Goal: Information Seeking & Learning: Learn about a topic

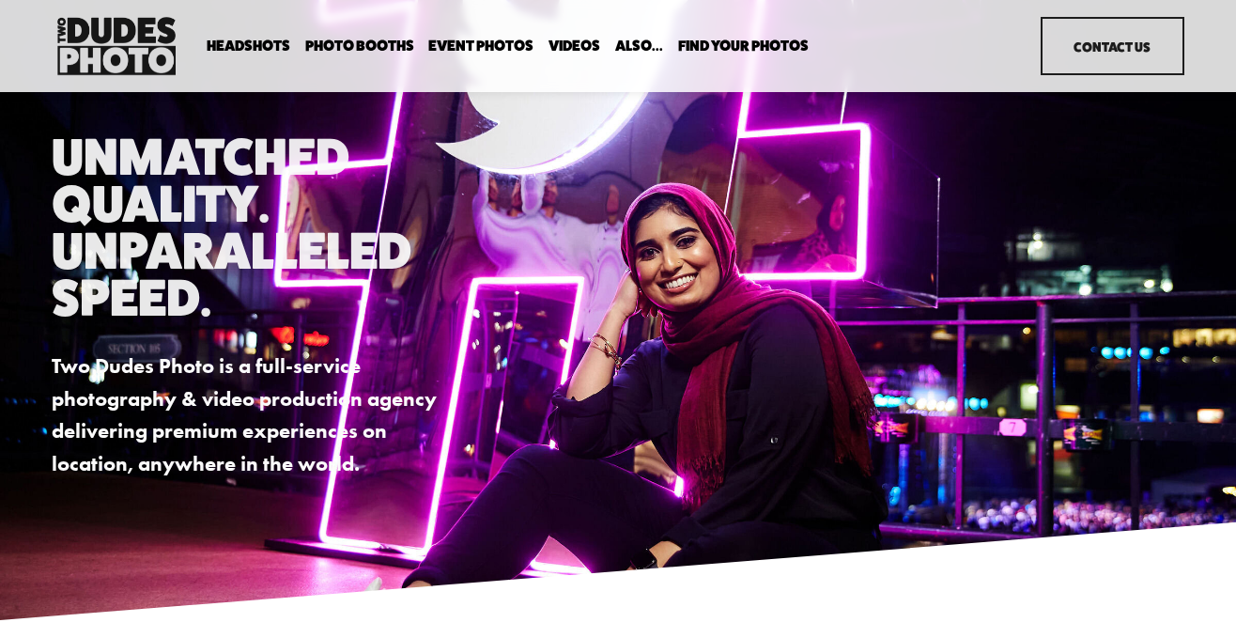
click at [469, 42] on link "Event Photos" at bounding box center [480, 47] width 105 height 18
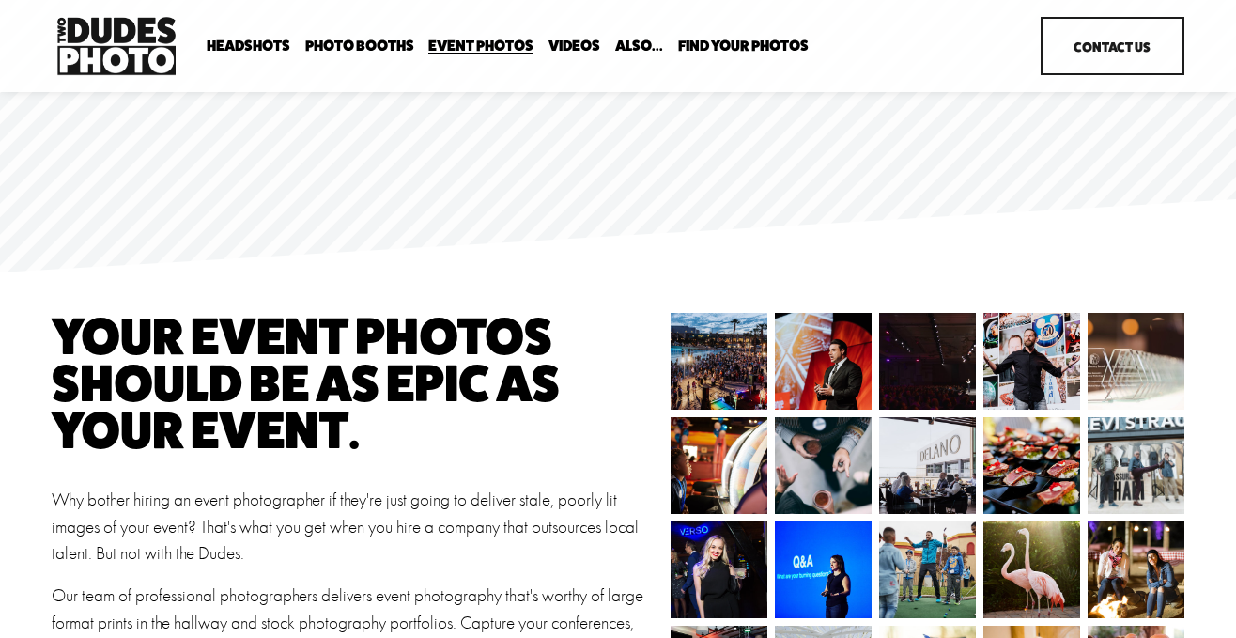
click at [373, 39] on span "Photo Booths" at bounding box center [359, 45] width 109 height 15
click at [0, 0] on span "Party Booth" at bounding box center [0, 0] width 0 height 0
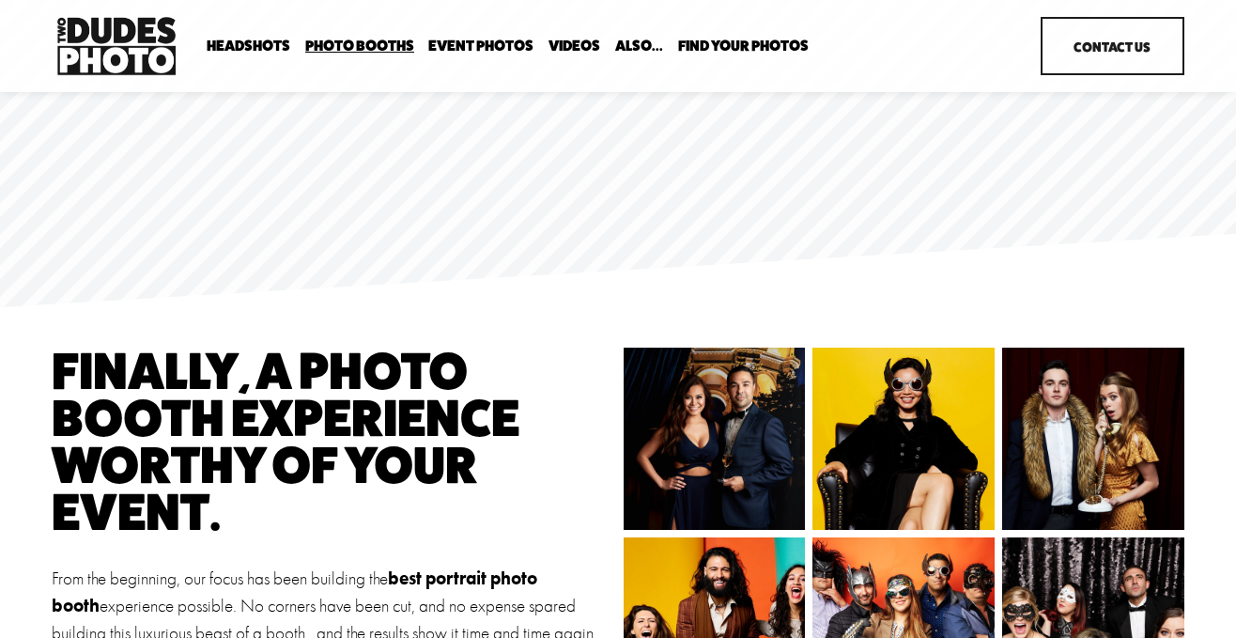
click at [0, 0] on span "Tuxedo B+W Booth" at bounding box center [0, 0] width 0 height 0
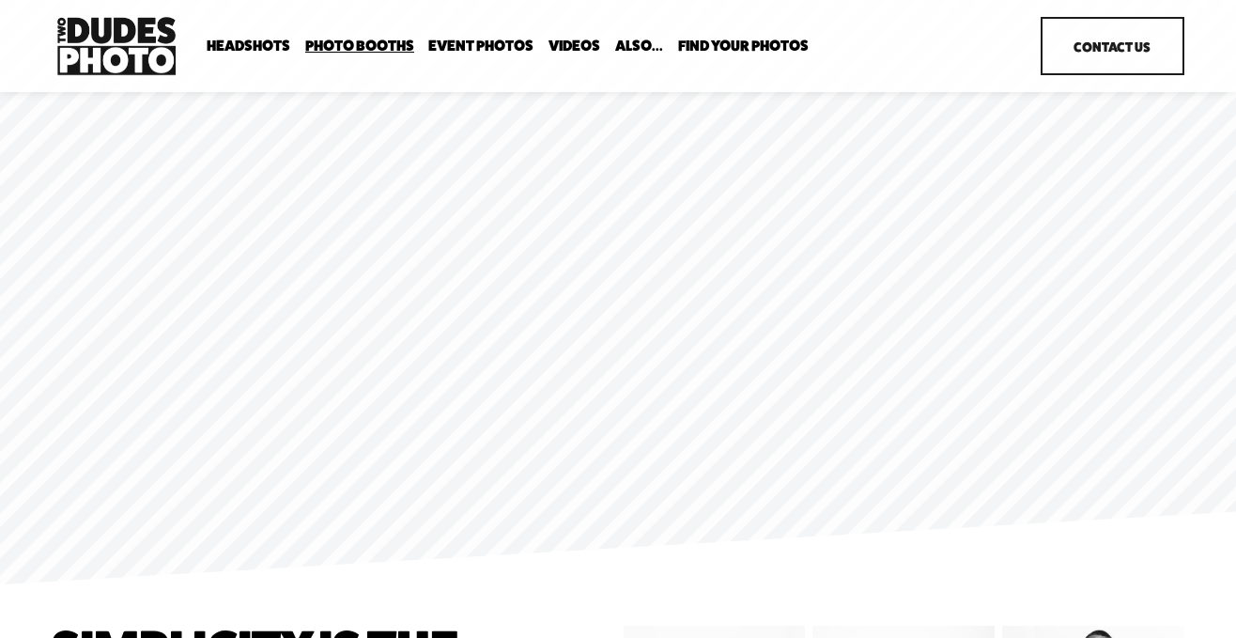
click at [0, 0] on span "Anti Booth" at bounding box center [0, 0] width 0 height 0
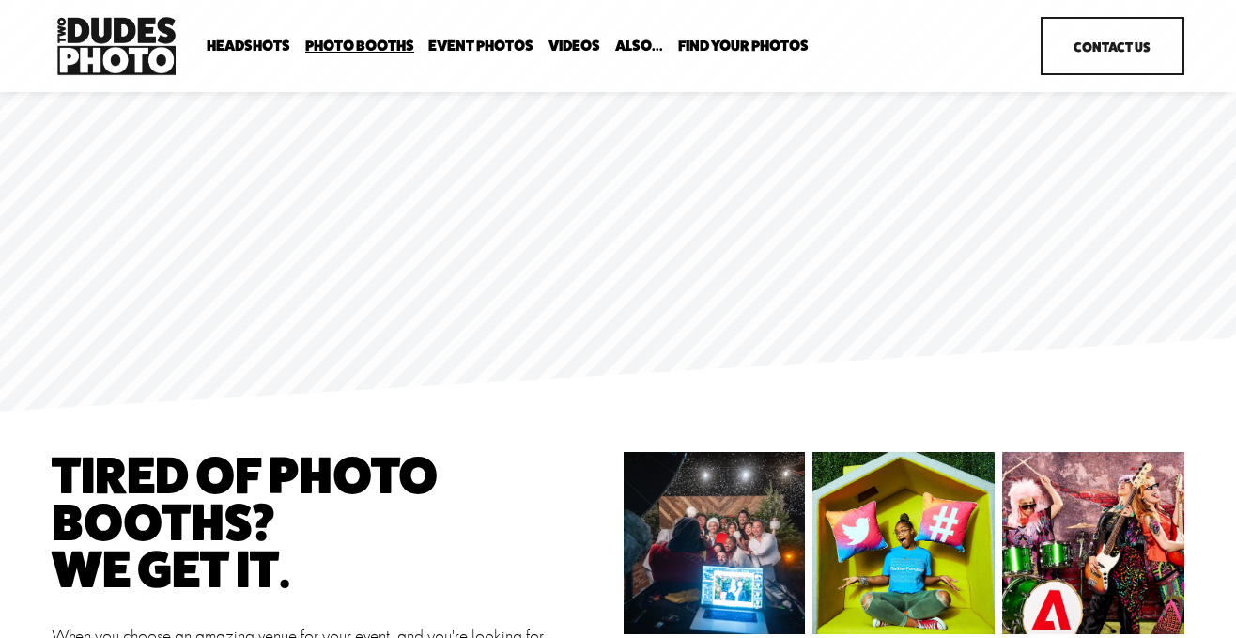
click at [0, 0] on span "Overhead Booth" at bounding box center [0, 0] width 0 height 0
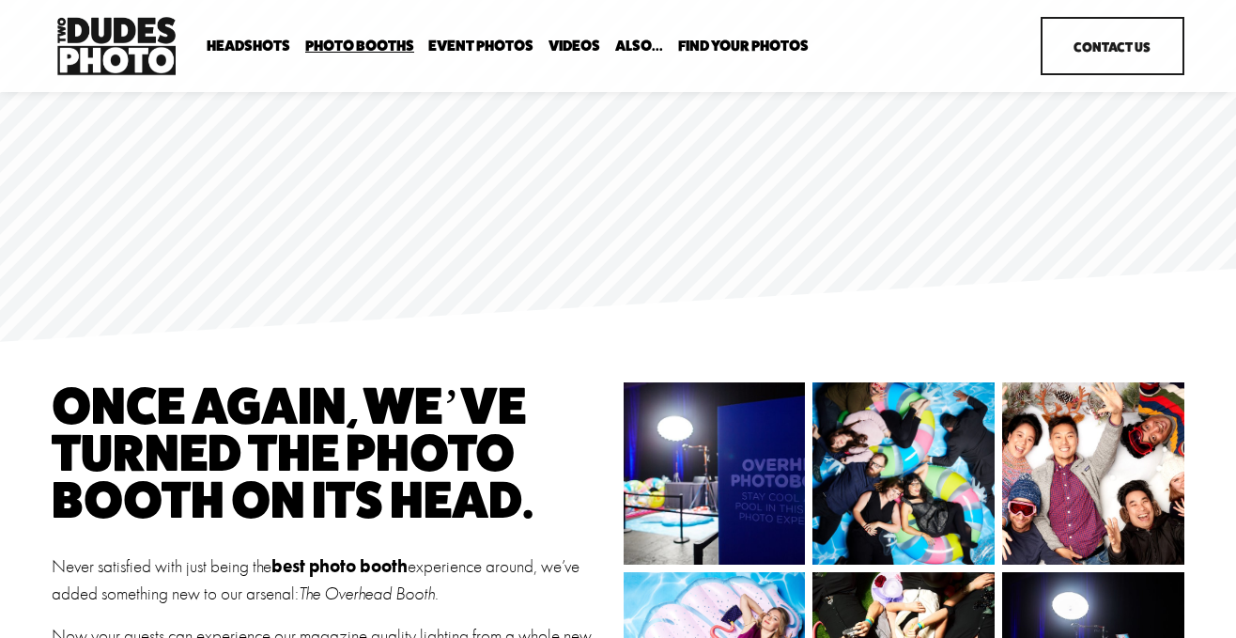
click at [0, 0] on span "Bespoke Booth" at bounding box center [0, 0] width 0 height 0
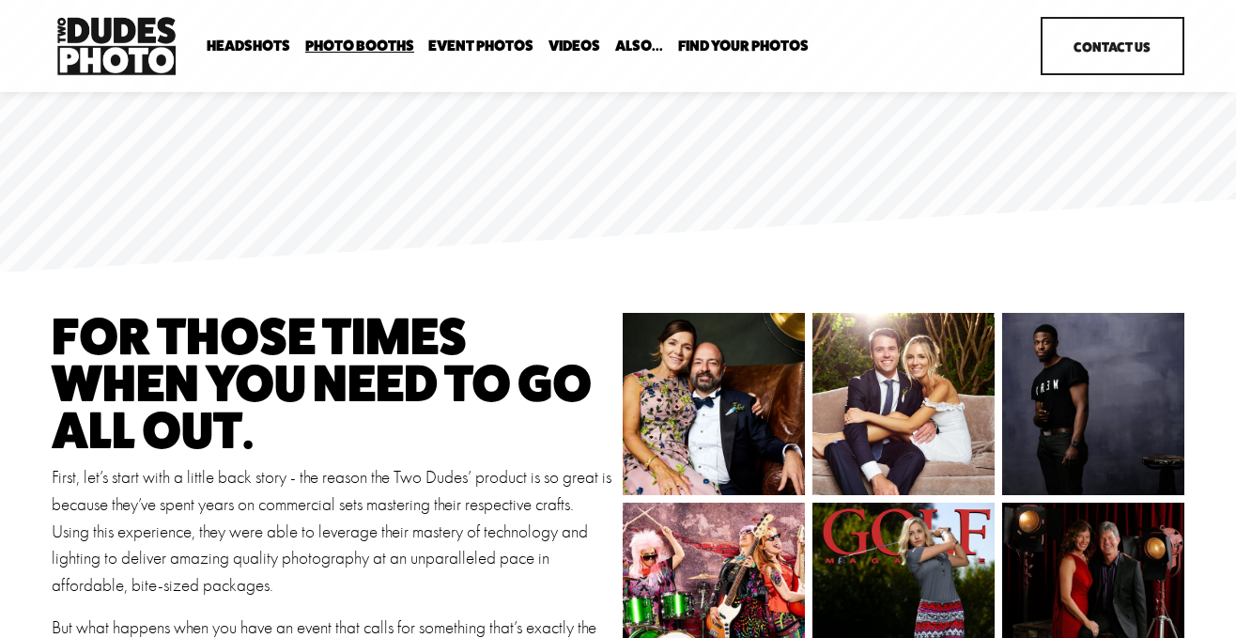
click at [0, 0] on span "Party Booth" at bounding box center [0, 0] width 0 height 0
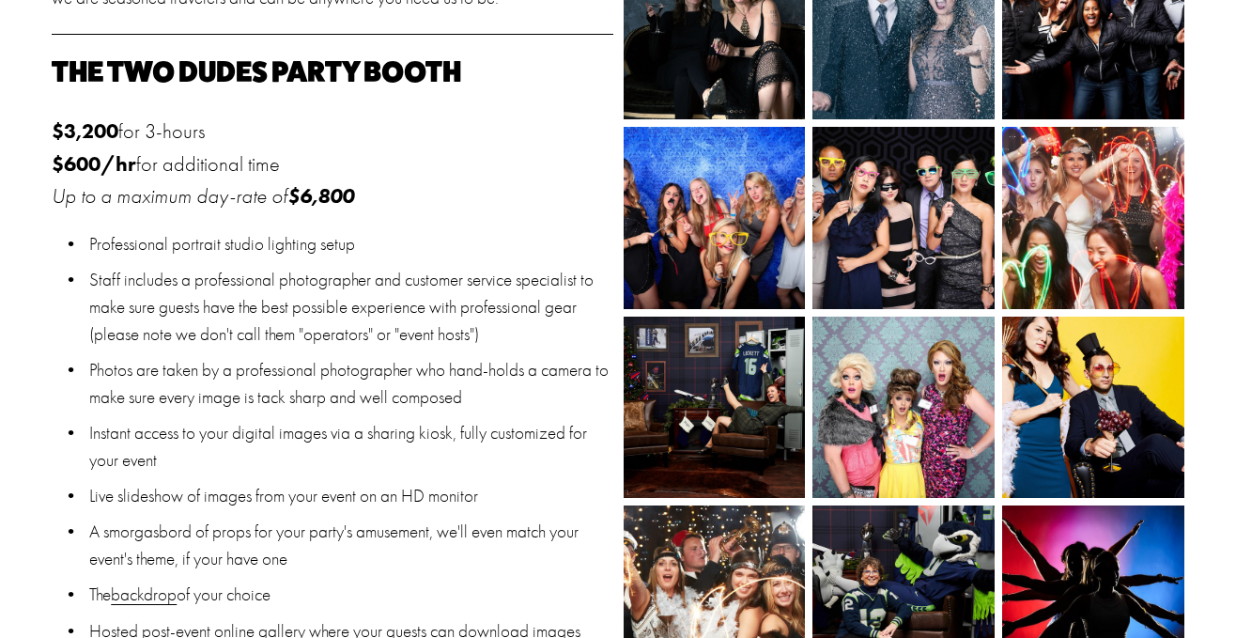
scroll to position [1167, 0]
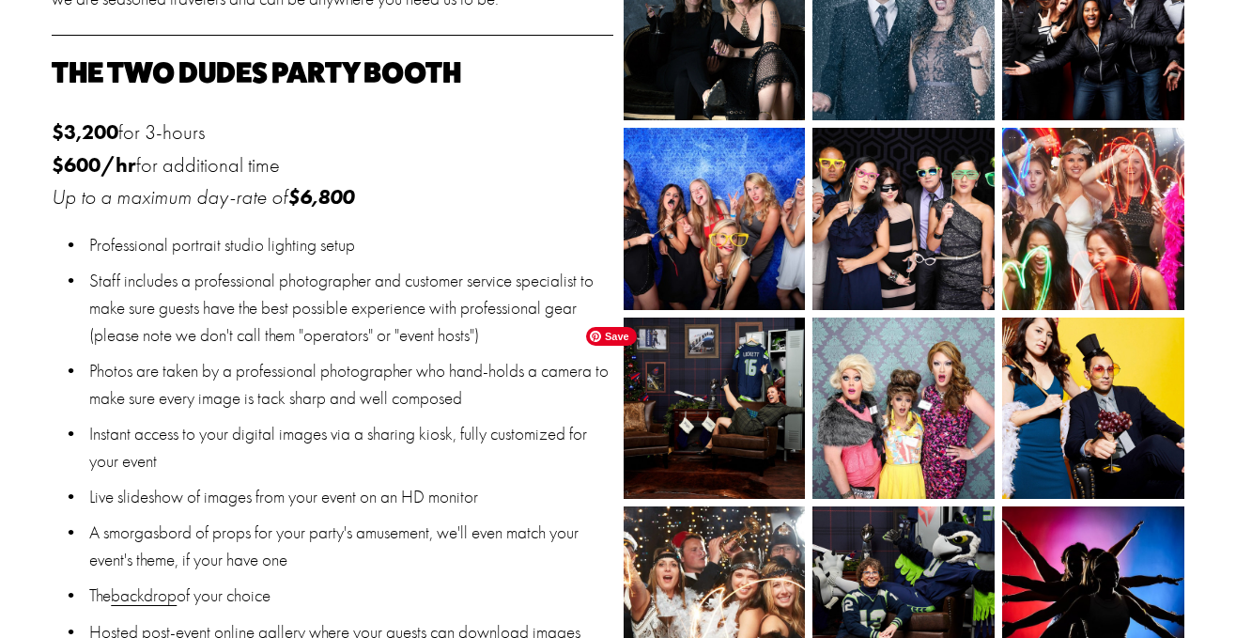
click at [779, 438] on img at bounding box center [713, 408] width 275 height 182
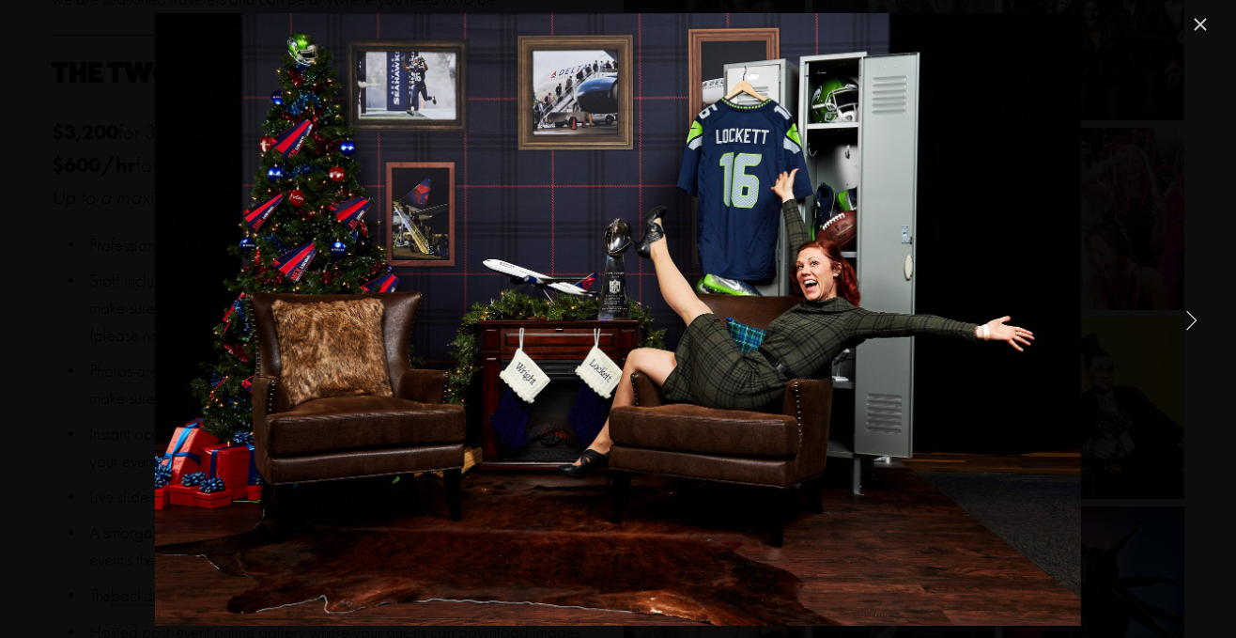
click at [1203, 20] on link "Close" at bounding box center [1200, 24] width 23 height 23
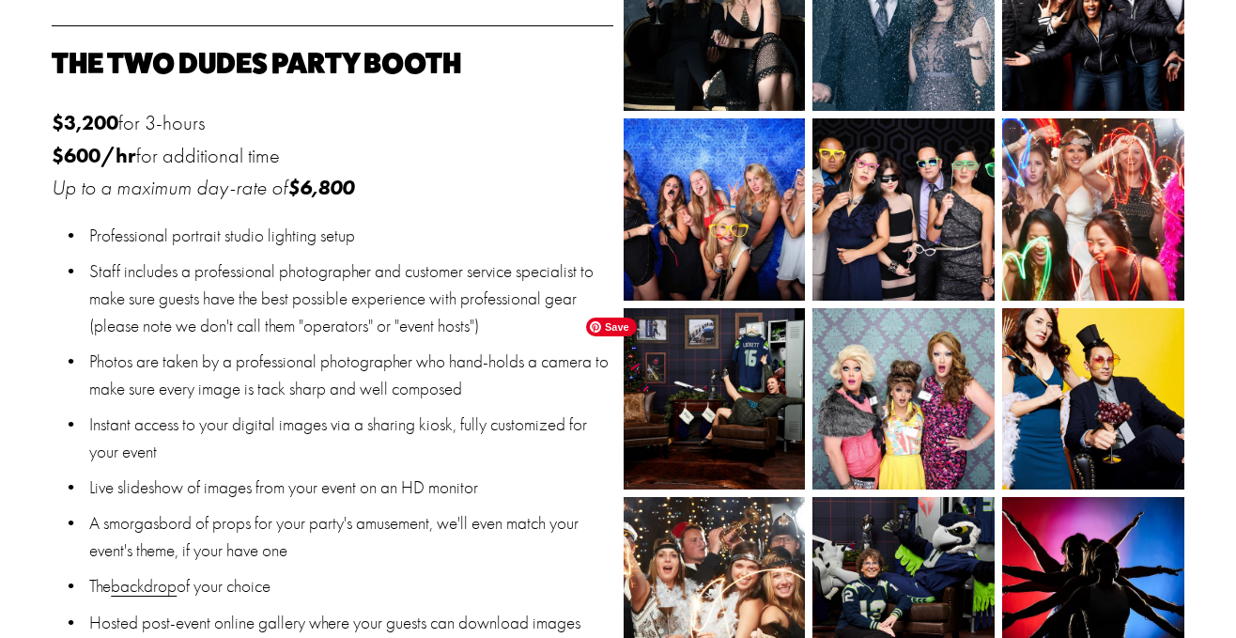
scroll to position [1177, 0]
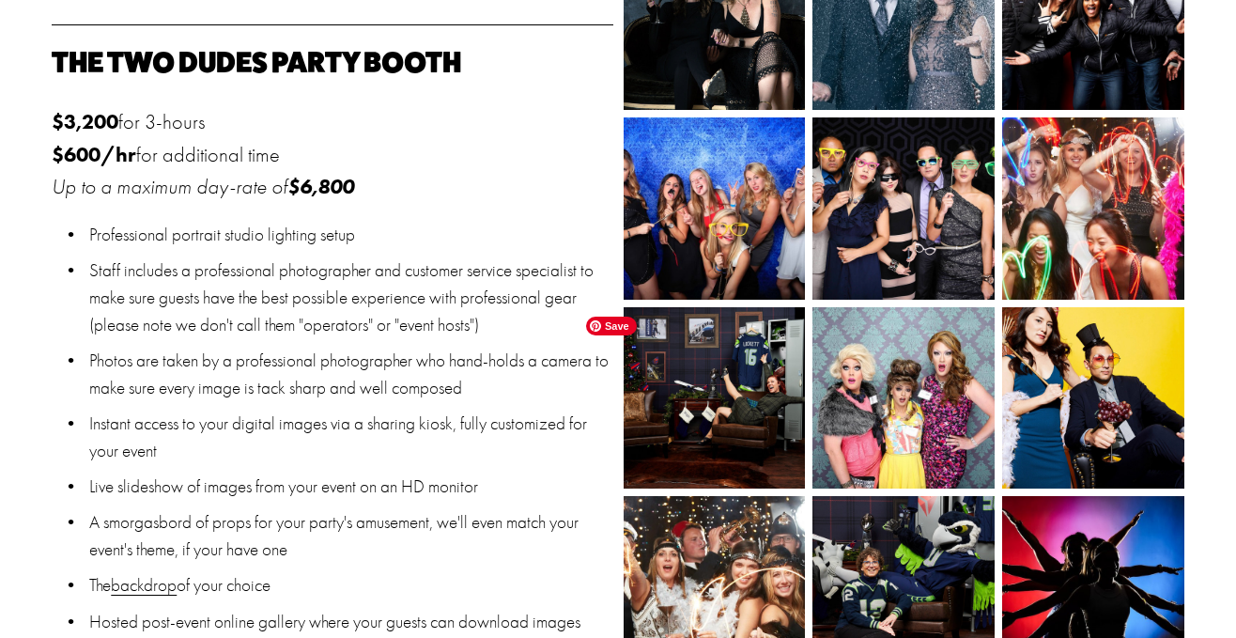
click at [781, 422] on img at bounding box center [713, 398] width 275 height 182
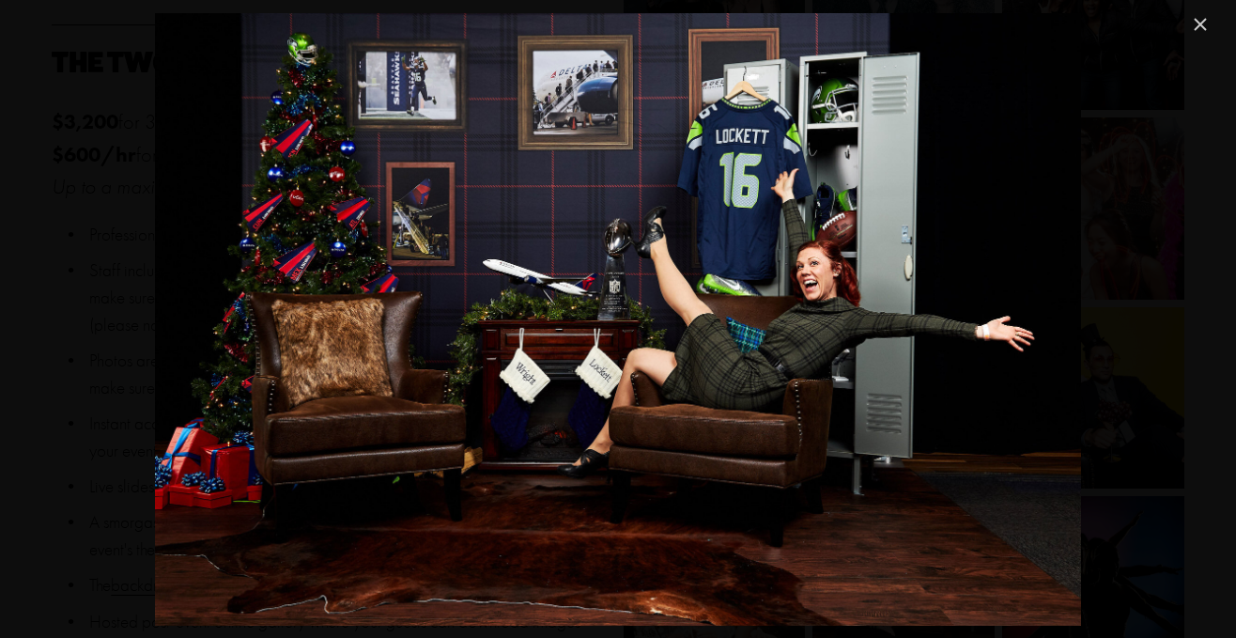
click at [1198, 30] on link "Close" at bounding box center [1200, 24] width 23 height 23
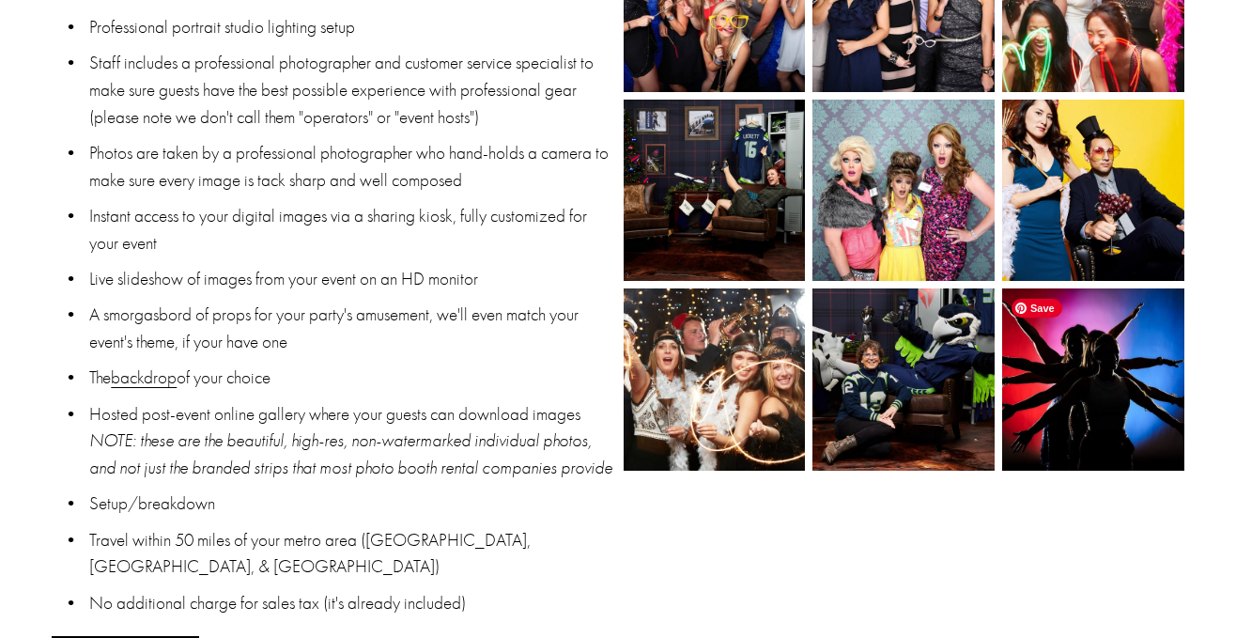
scroll to position [1387, 0]
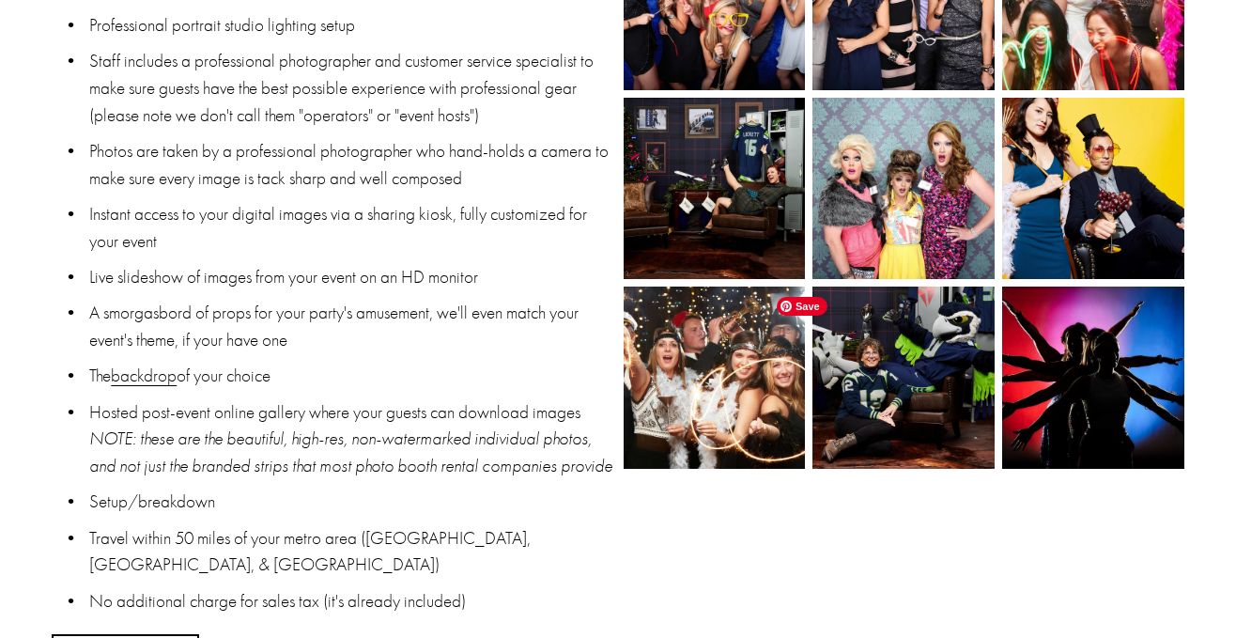
click at [945, 415] on img at bounding box center [903, 377] width 273 height 182
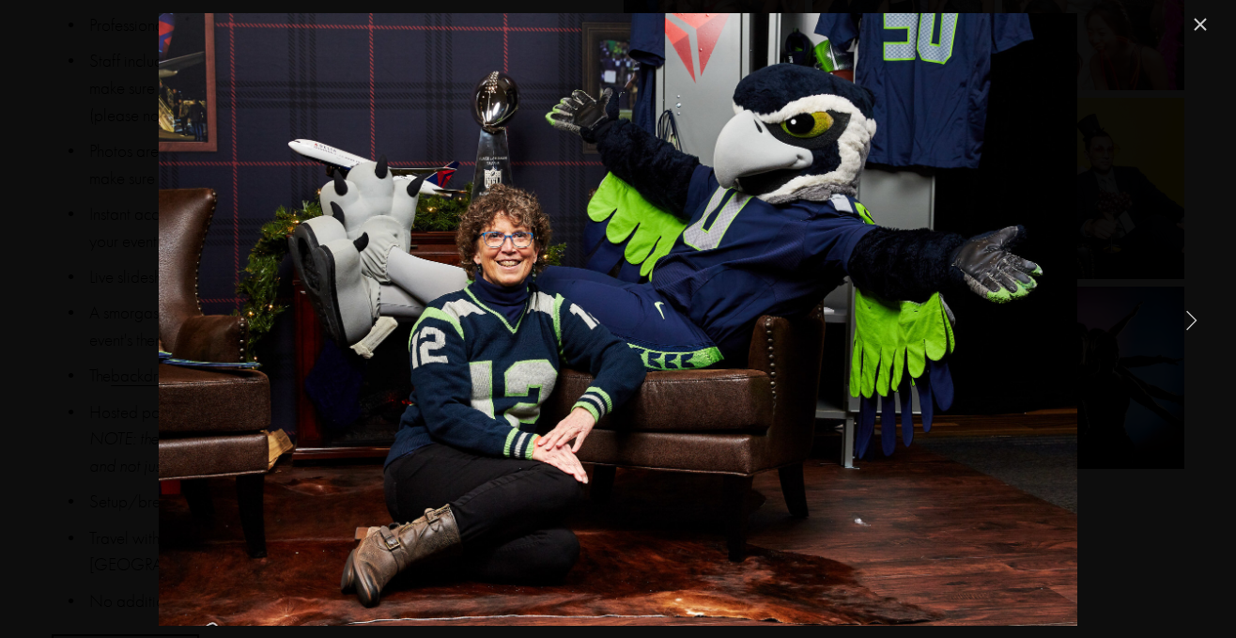
click at [1199, 23] on link "Close" at bounding box center [1200, 24] width 23 height 23
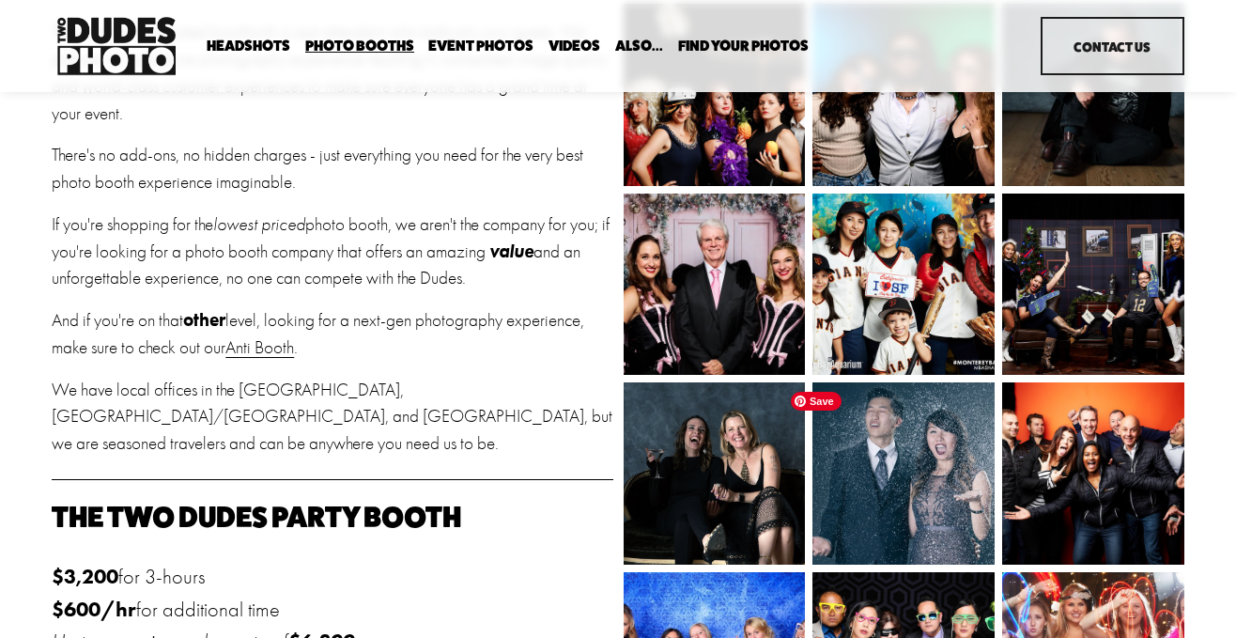
scroll to position [722, 0]
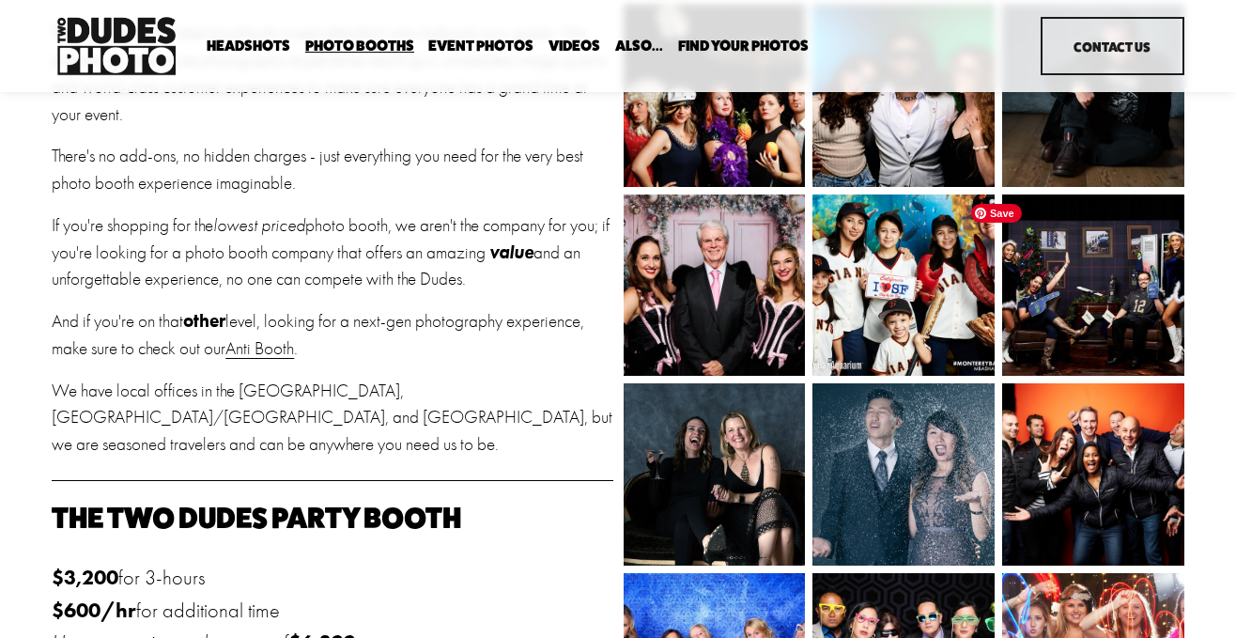
click at [1067, 294] on img at bounding box center [1093, 285] width 264 height 182
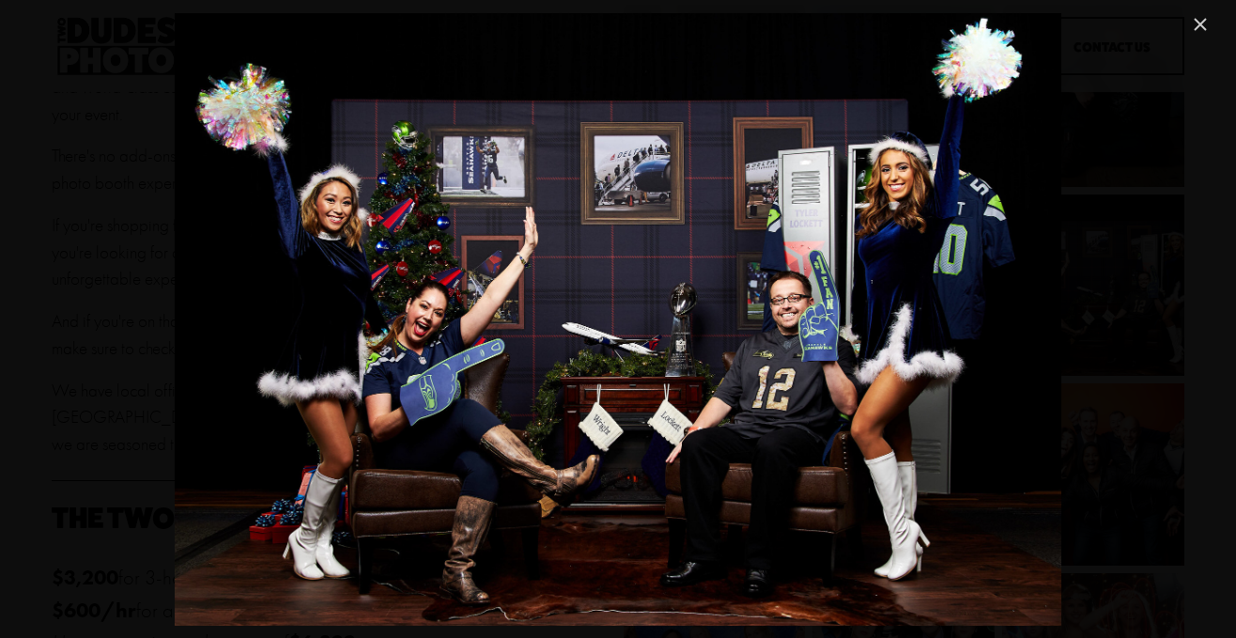
click at [1200, 25] on link "Close" at bounding box center [1200, 24] width 23 height 23
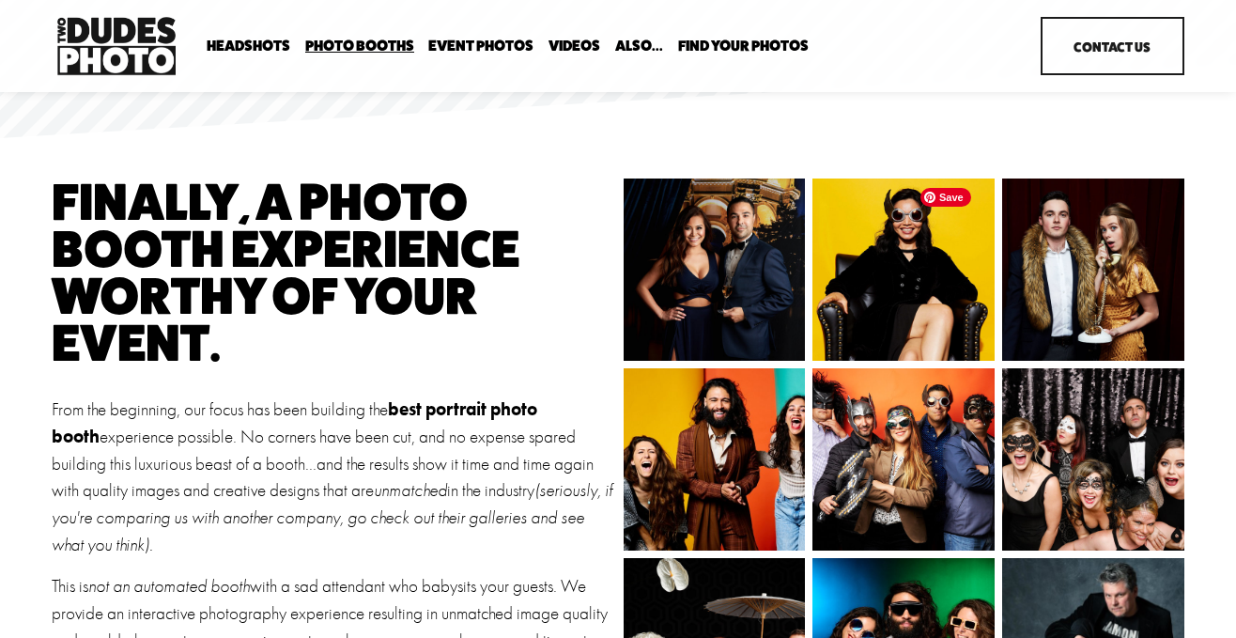
scroll to position [165, 0]
